Goal: Transaction & Acquisition: Purchase product/service

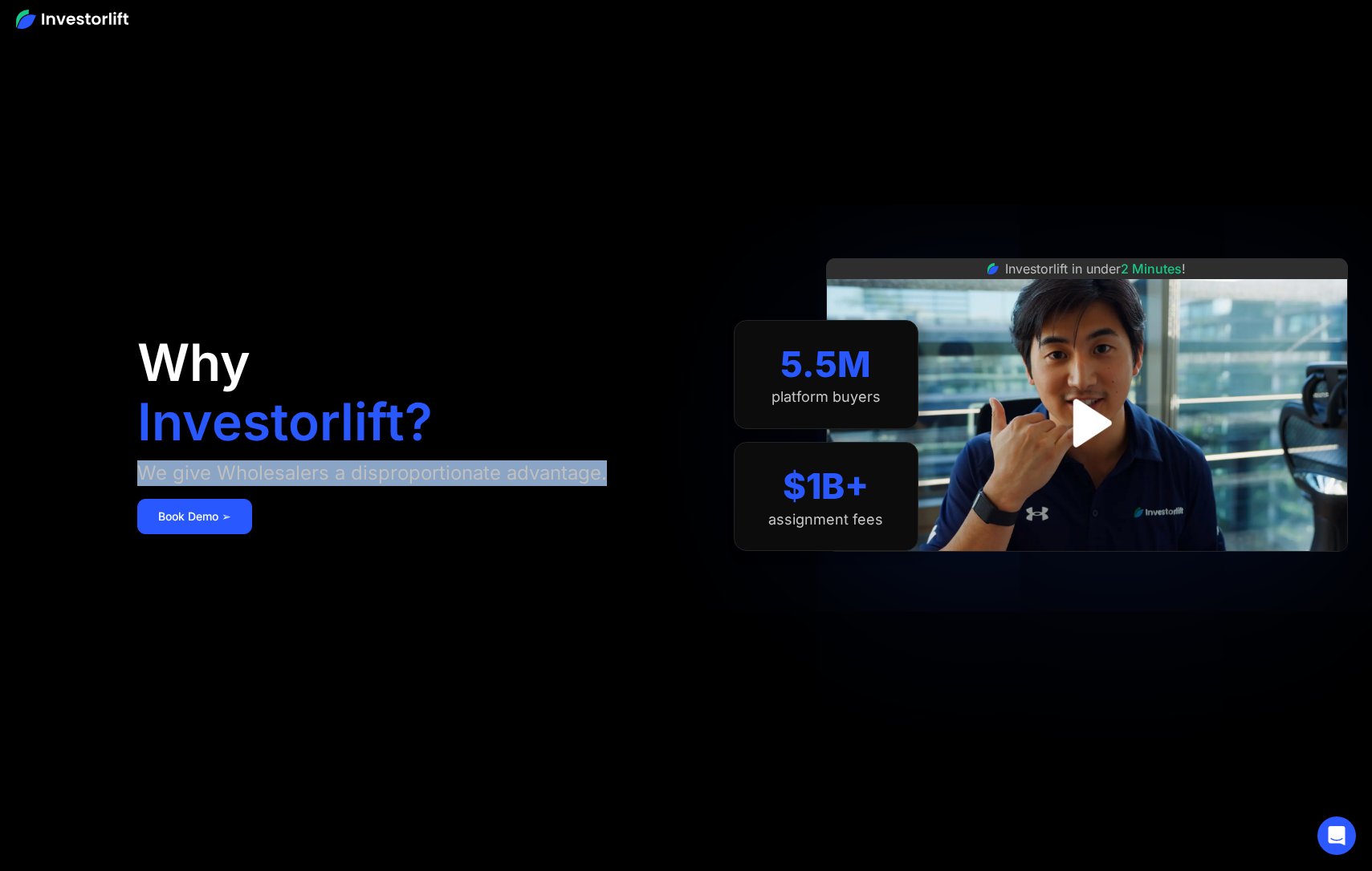
drag, startPoint x: 516, startPoint y: 478, endPoint x: 130, endPoint y: 479, distance: 386.0
click at [130, 479] on aside "Why Investorlift? We give Wholesalers a disproportionate advantage. Book Demo ➢…" at bounding box center [686, 435] width 1372 height 871
click at [383, 472] on div "We give Wholesalers a disproportionate advantage." at bounding box center [372, 473] width 470 height 26
drag, startPoint x: 155, startPoint y: 471, endPoint x: 621, endPoint y: 472, distance: 466.0
click at [621, 472] on div "Why Investorlift? We give Wholesalers a disproportionate advantage. Book Demo ➢" at bounding box center [407, 435] width 540 height 775
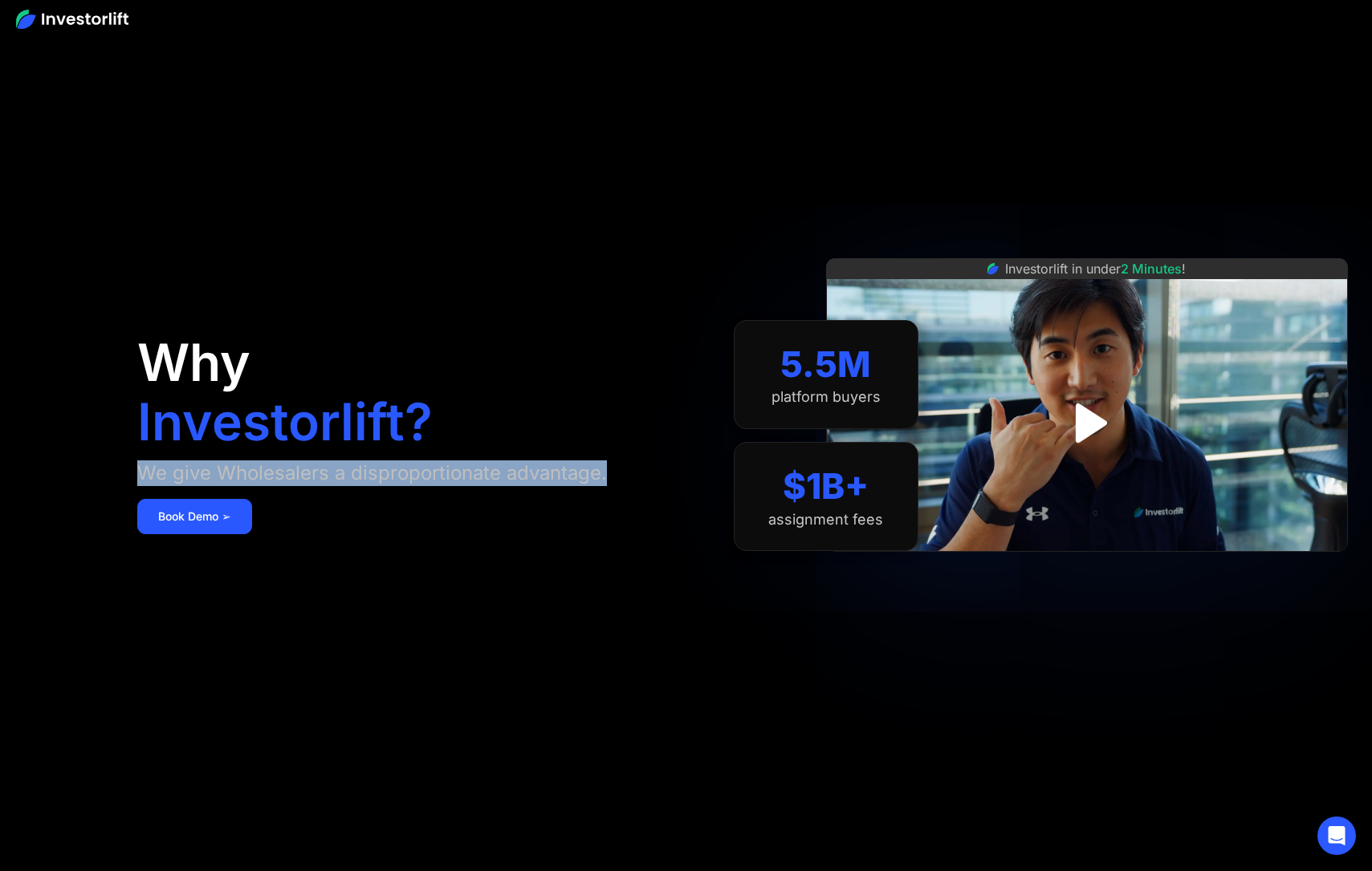
click at [579, 380] on div "Why Investorlift? We give Wholesalers a disproportionate advantage. Book Demo ➢" at bounding box center [407, 435] width 540 height 775
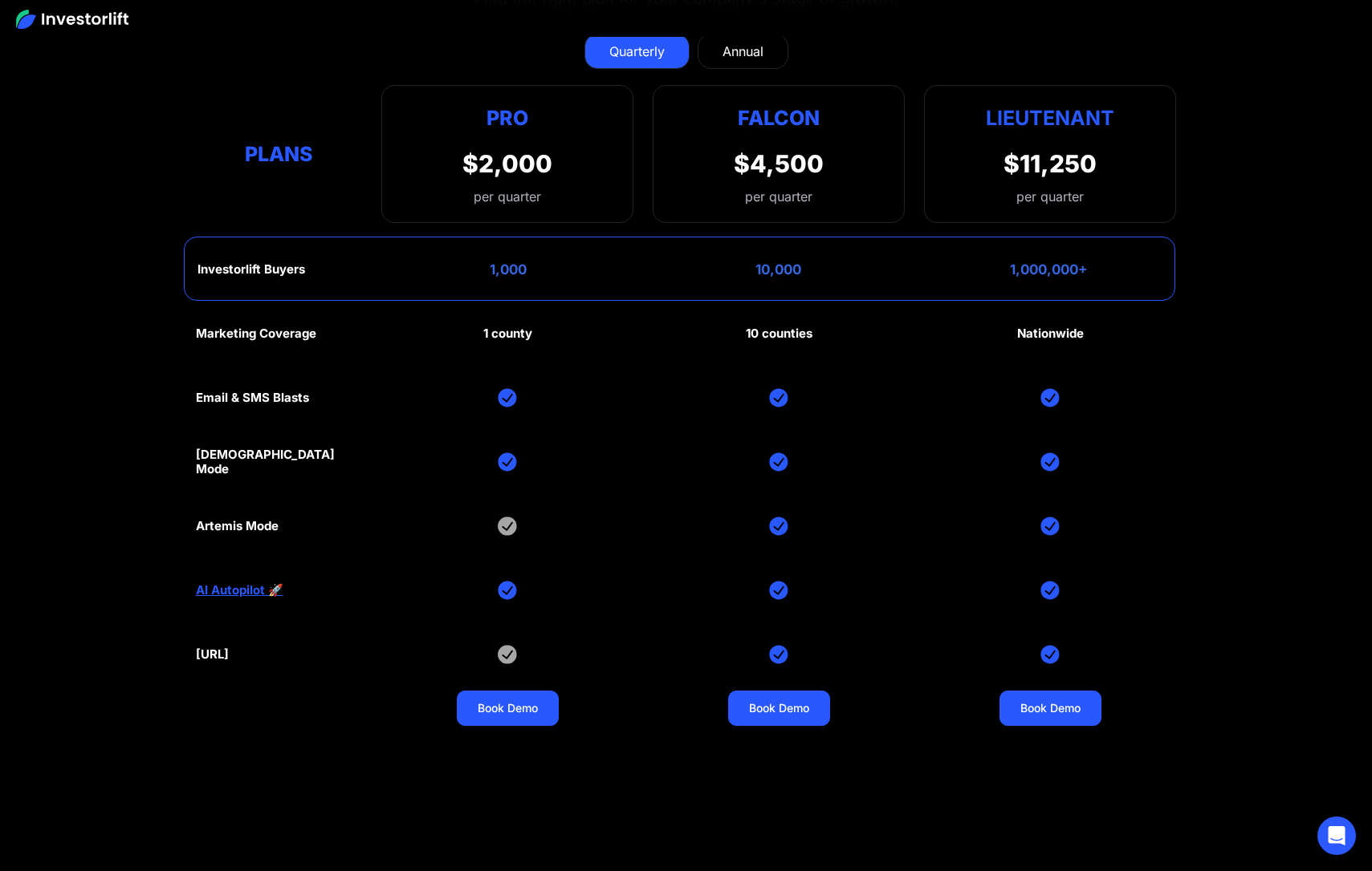
scroll to position [7820, 0]
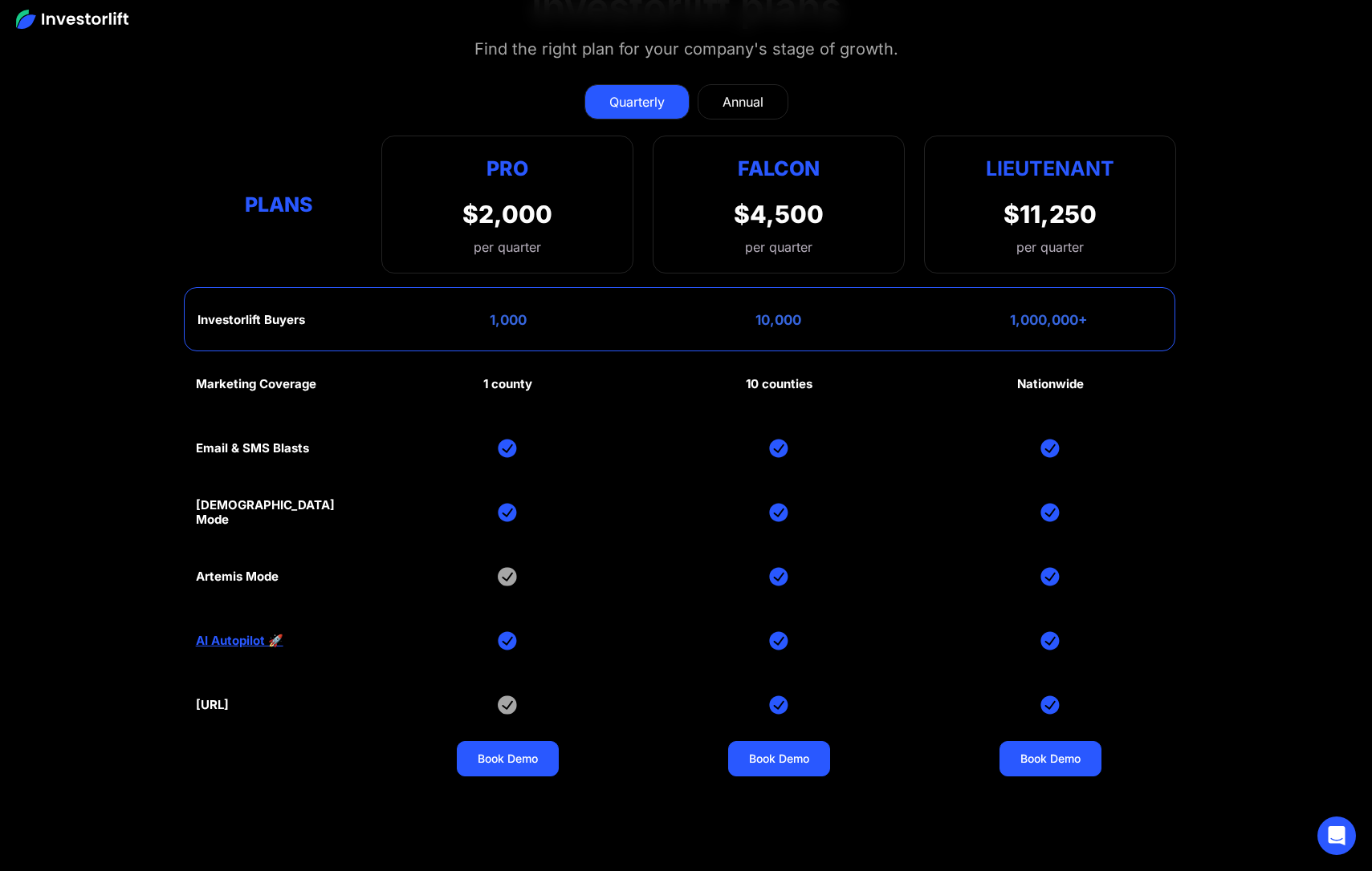
drag, startPoint x: 1019, startPoint y: 203, endPoint x: 1039, endPoint y: 202, distance: 20.0
click at [1026, 202] on div "$11,250" at bounding box center [1049, 214] width 93 height 29
drag, startPoint x: 1039, startPoint y: 202, endPoint x: 1100, endPoint y: 203, distance: 61.0
click at [1100, 203] on div "Lieutenant $11,250 per quarter" at bounding box center [1049, 204] width 252 height 138
click at [1085, 238] on div "$11,250 per quarter" at bounding box center [1049, 228] width 93 height 57
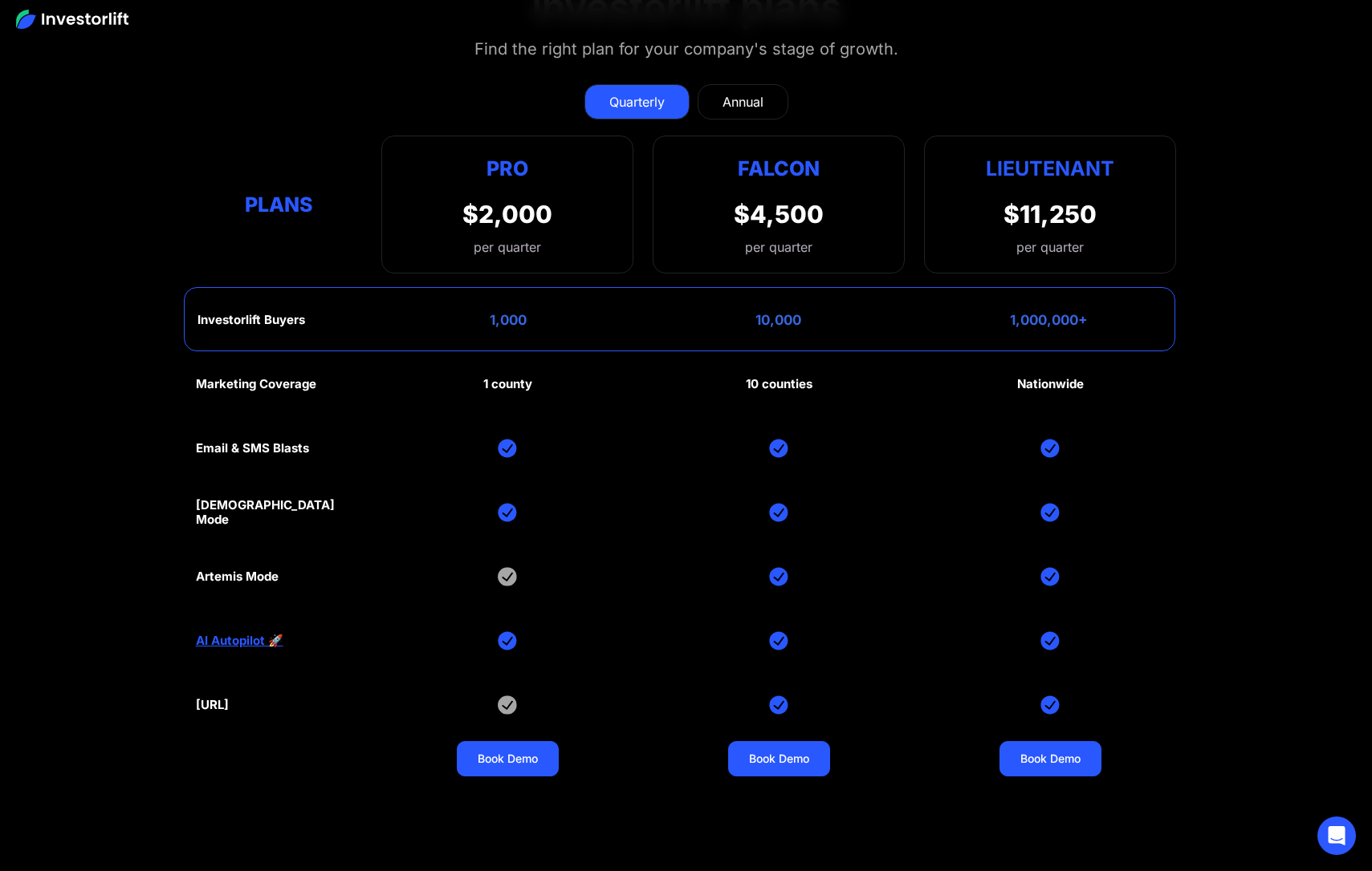
drag, startPoint x: 1084, startPoint y: 376, endPoint x: 1066, endPoint y: 376, distance: 18.0
click at [1084, 377] on div "Nationwide" at bounding box center [1050, 384] width 66 height 14
drag, startPoint x: 1066, startPoint y: 376, endPoint x: 1018, endPoint y: 377, distance: 48.0
click at [1018, 377] on div "Nationwide" at bounding box center [1050, 384] width 66 height 14
drag, startPoint x: 1087, startPoint y: 308, endPoint x: 1004, endPoint y: 310, distance: 83.0
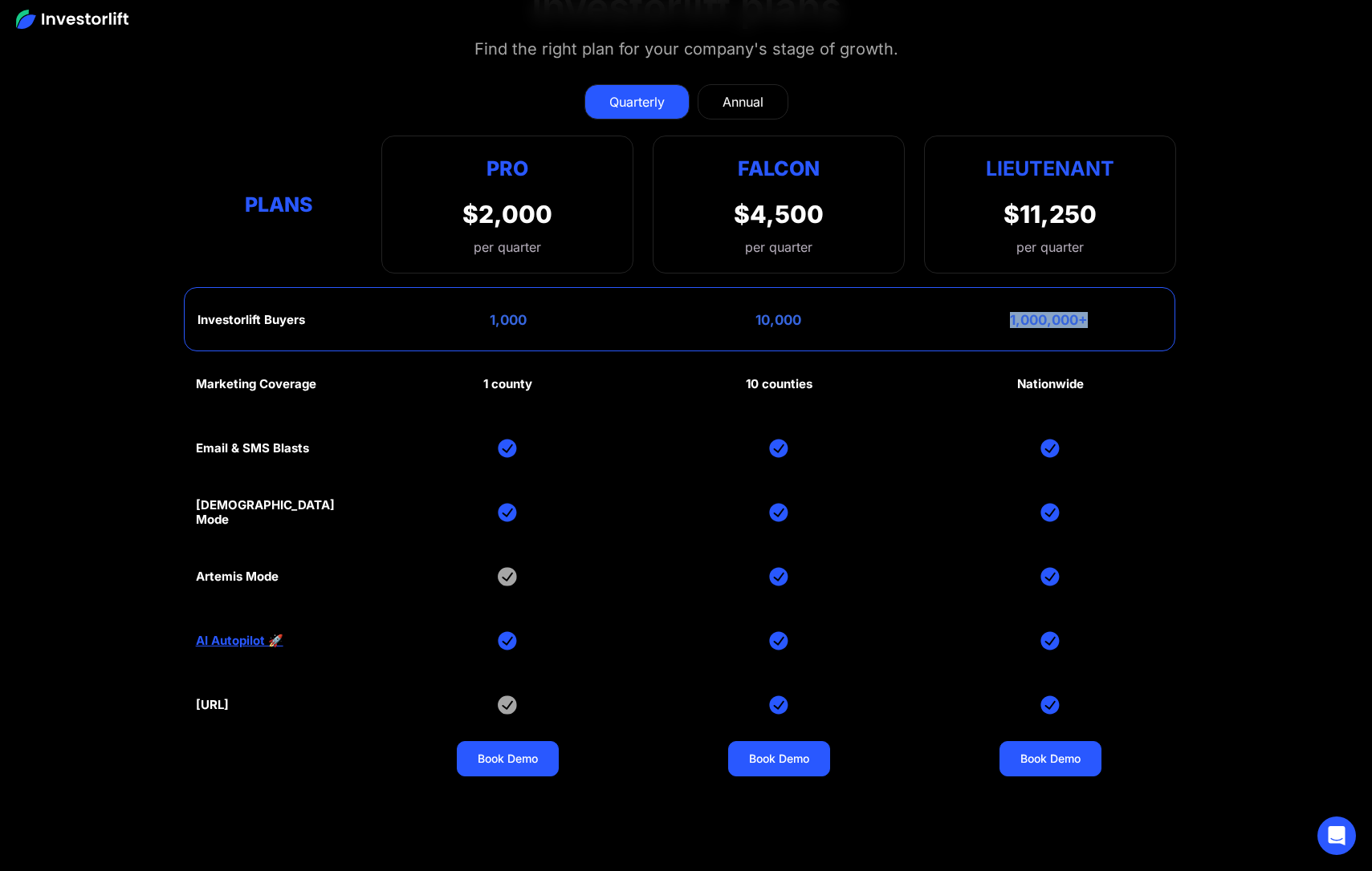
click at [1004, 310] on div "Investorlift Buyers 1,000 10,000 1,000,000+" at bounding box center [680, 319] width 993 height 65
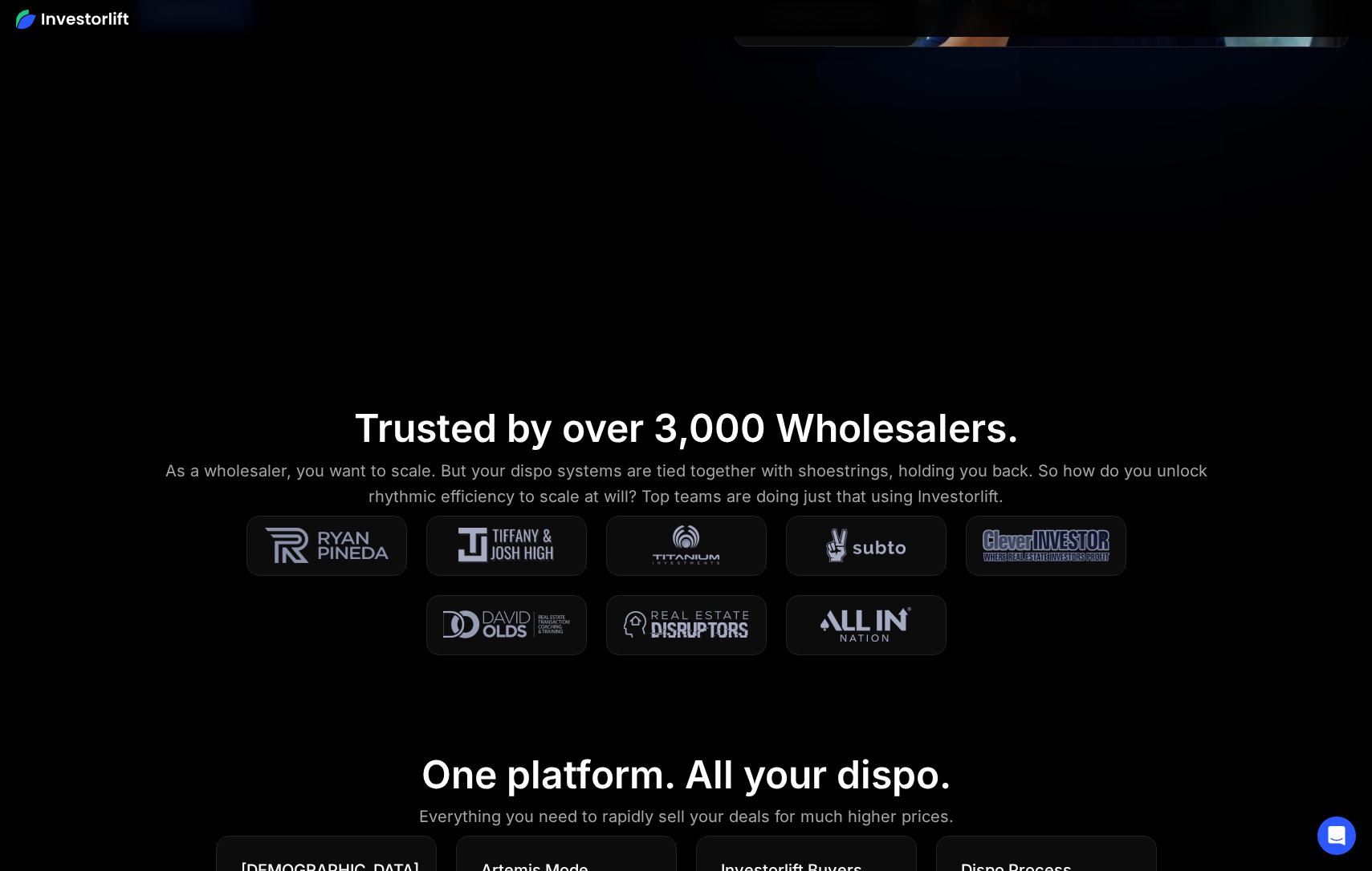
scroll to position [0, 0]
